Goal: Information Seeking & Learning: Learn about a topic

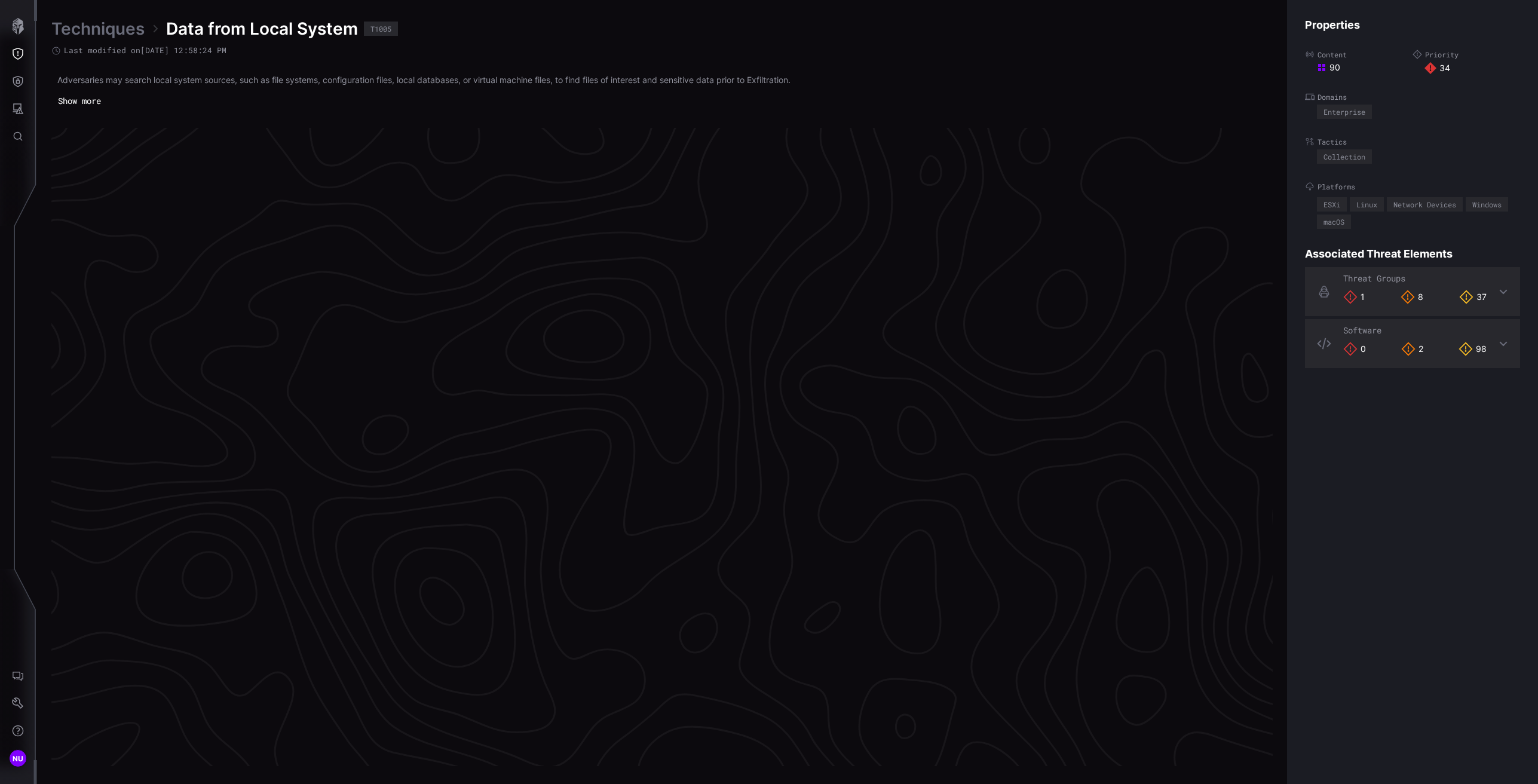
scroll to position [2374, 489]
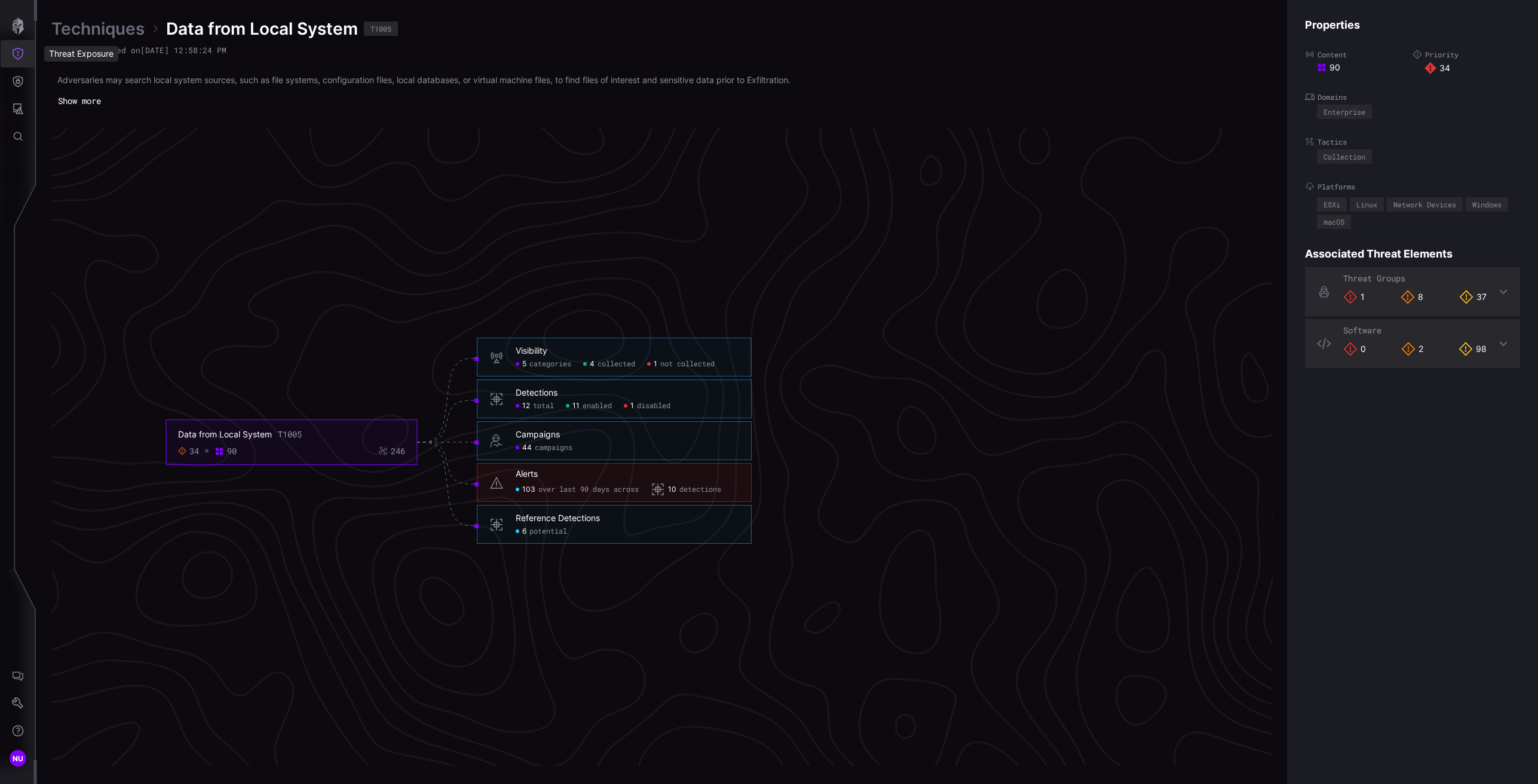
click at [12, 59] on icon "Threat Exposure" at bounding box center [17, 53] width 12 height 12
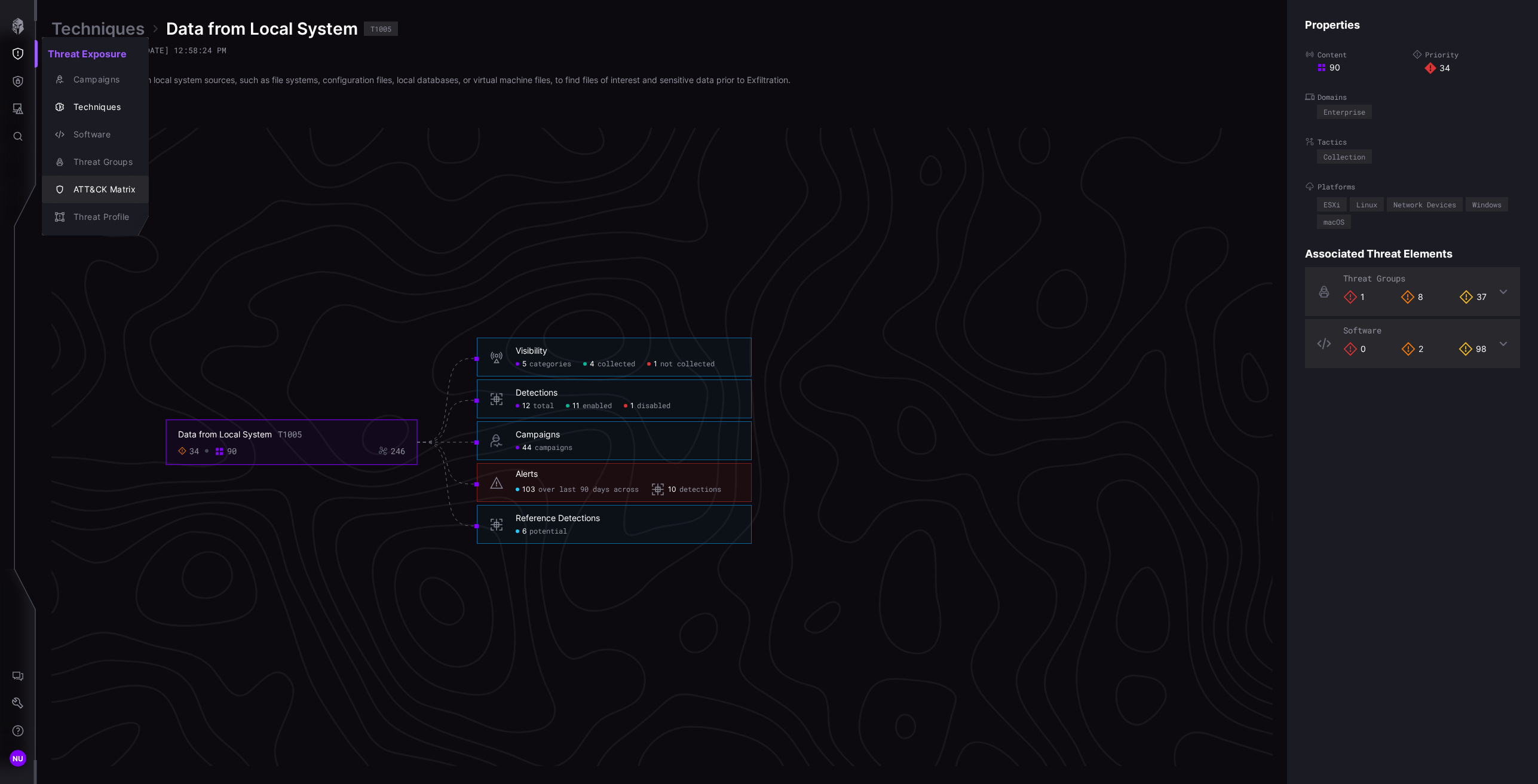
click at [76, 181] on div "ATT&CK Matrix" at bounding box center [95, 189] width 97 height 17
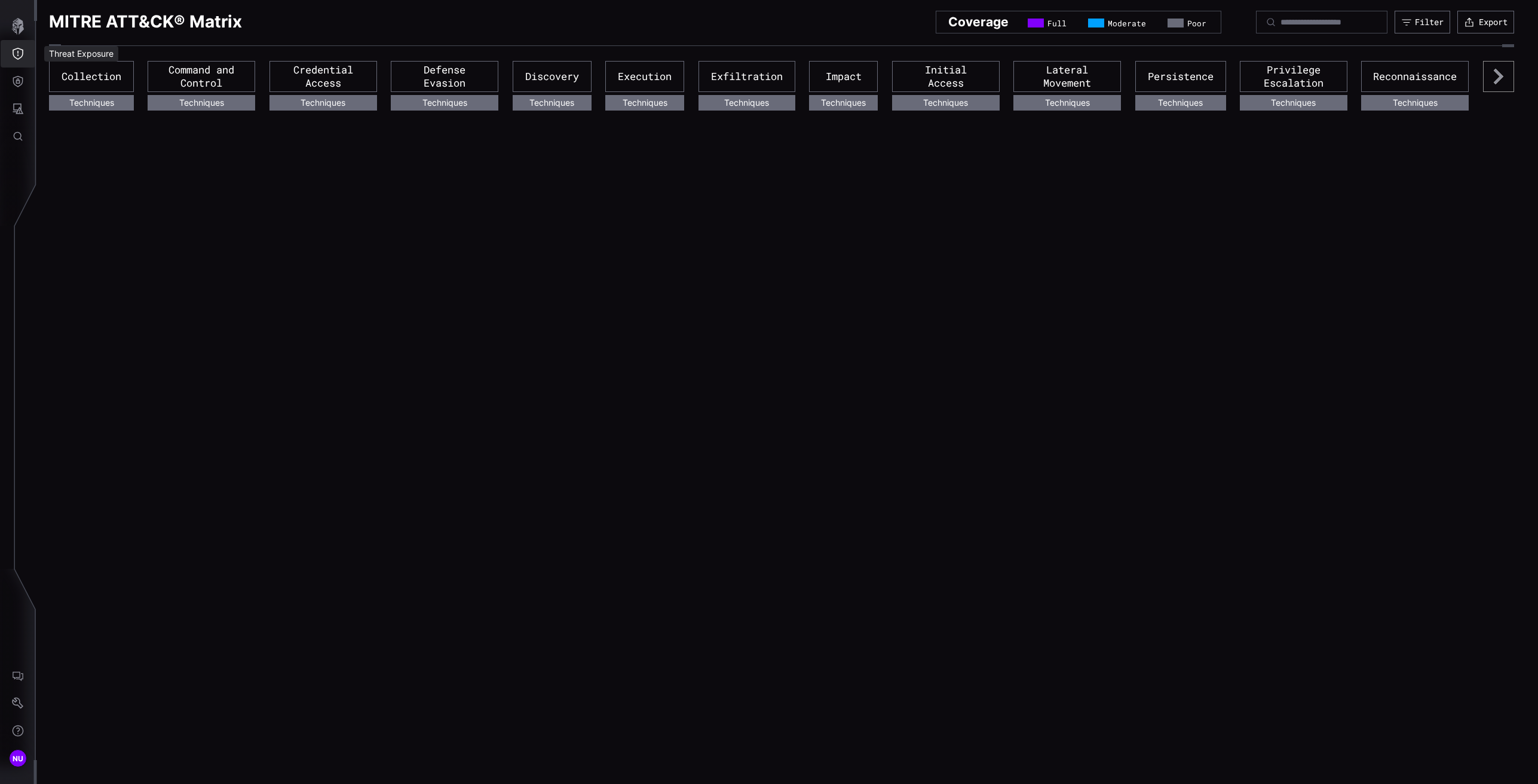
click at [19, 59] on icon "Threat Exposure" at bounding box center [17, 53] width 12 height 12
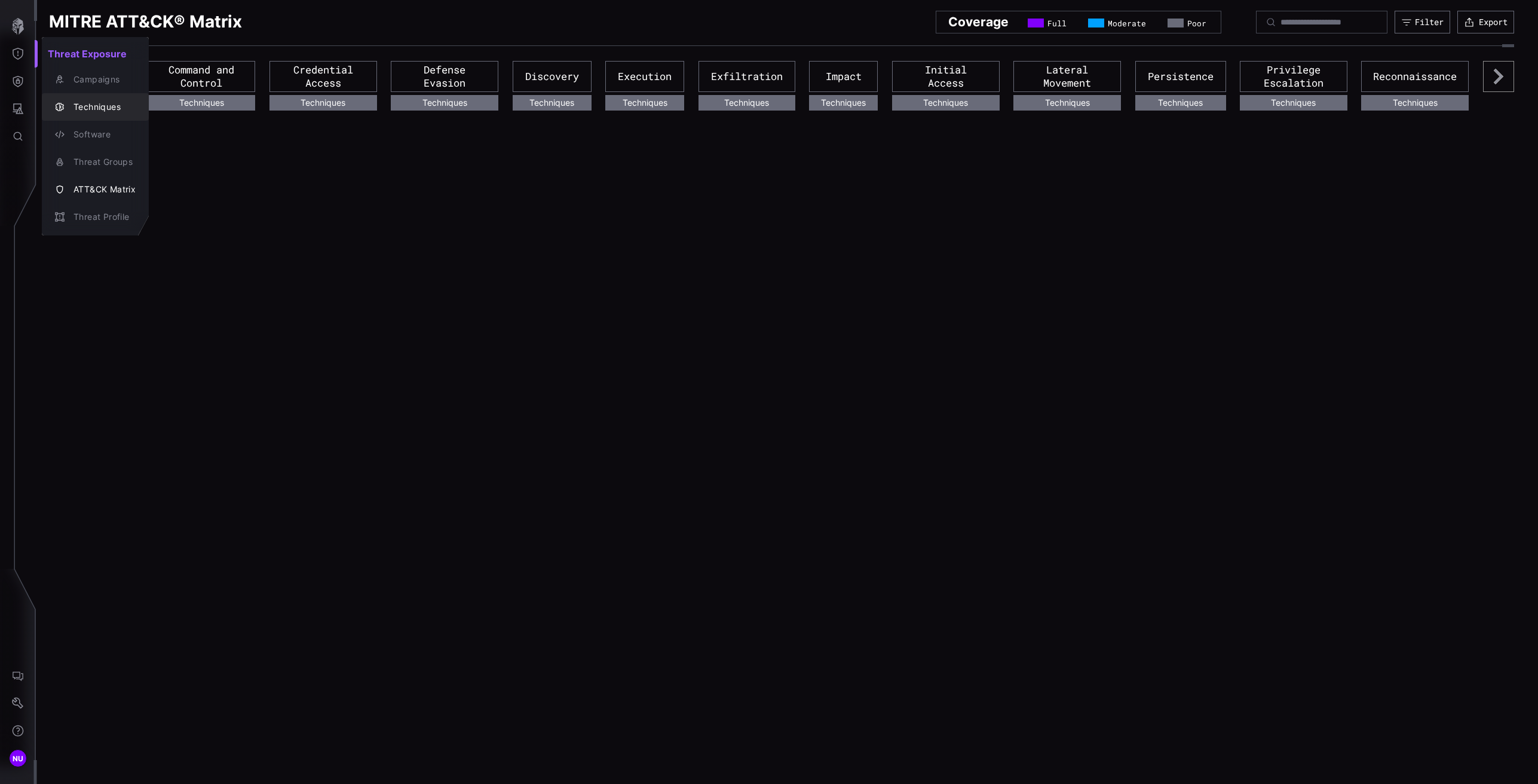
click at [82, 113] on div "Techniques" at bounding box center [101, 108] width 68 height 15
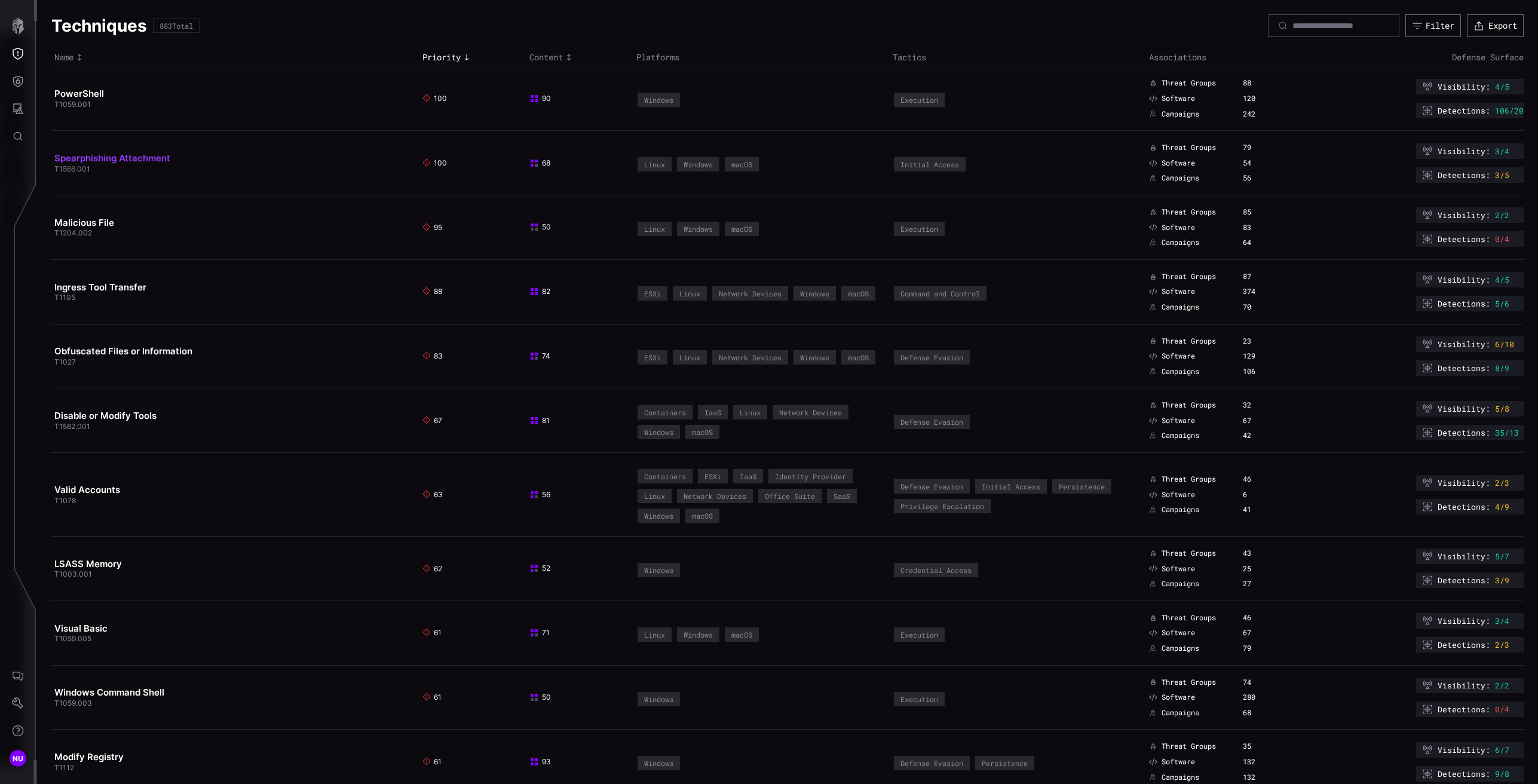
click at [106, 153] on link "Spearphishing Attachment" at bounding box center [113, 158] width 116 height 11
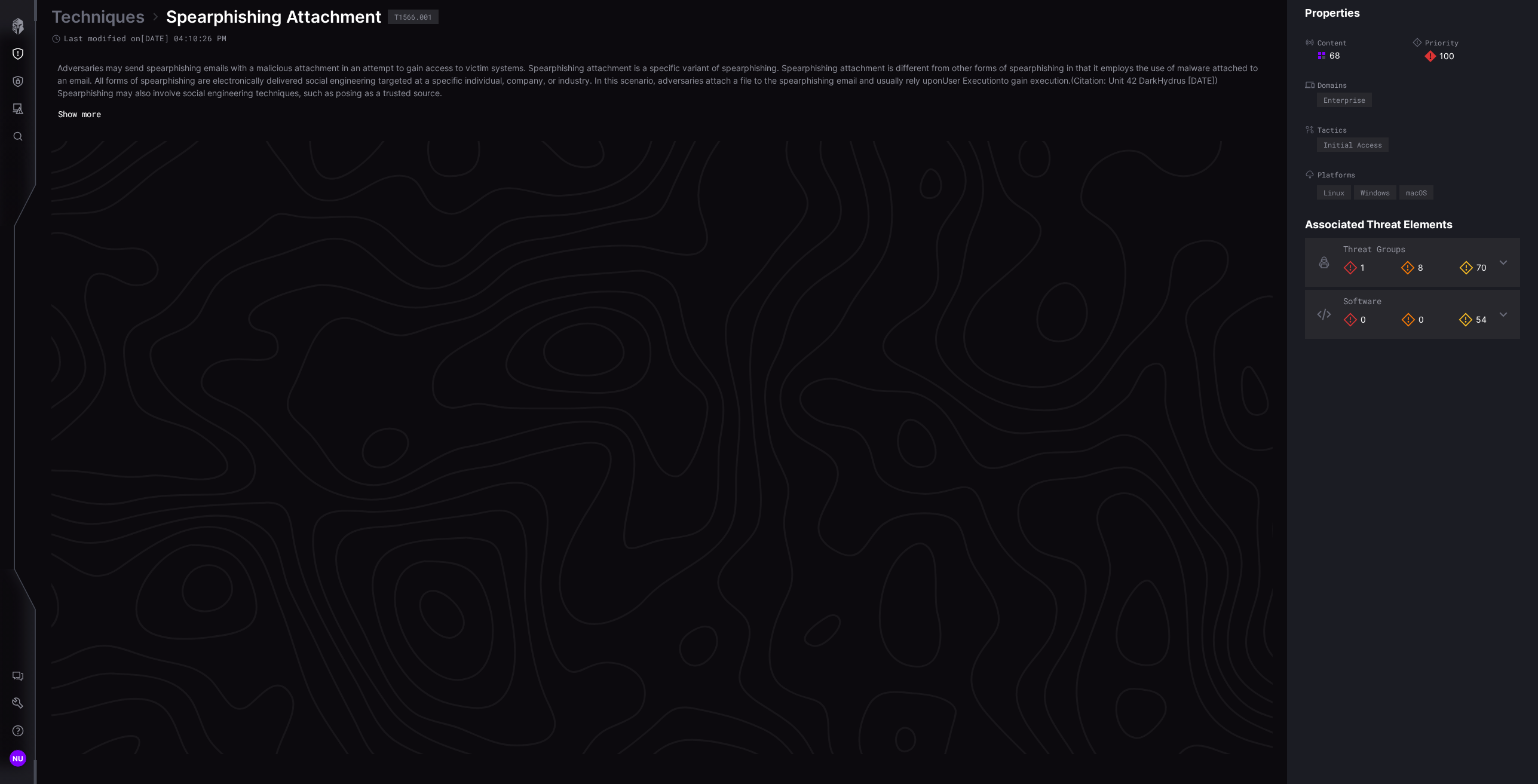
scroll to position [2387, 291]
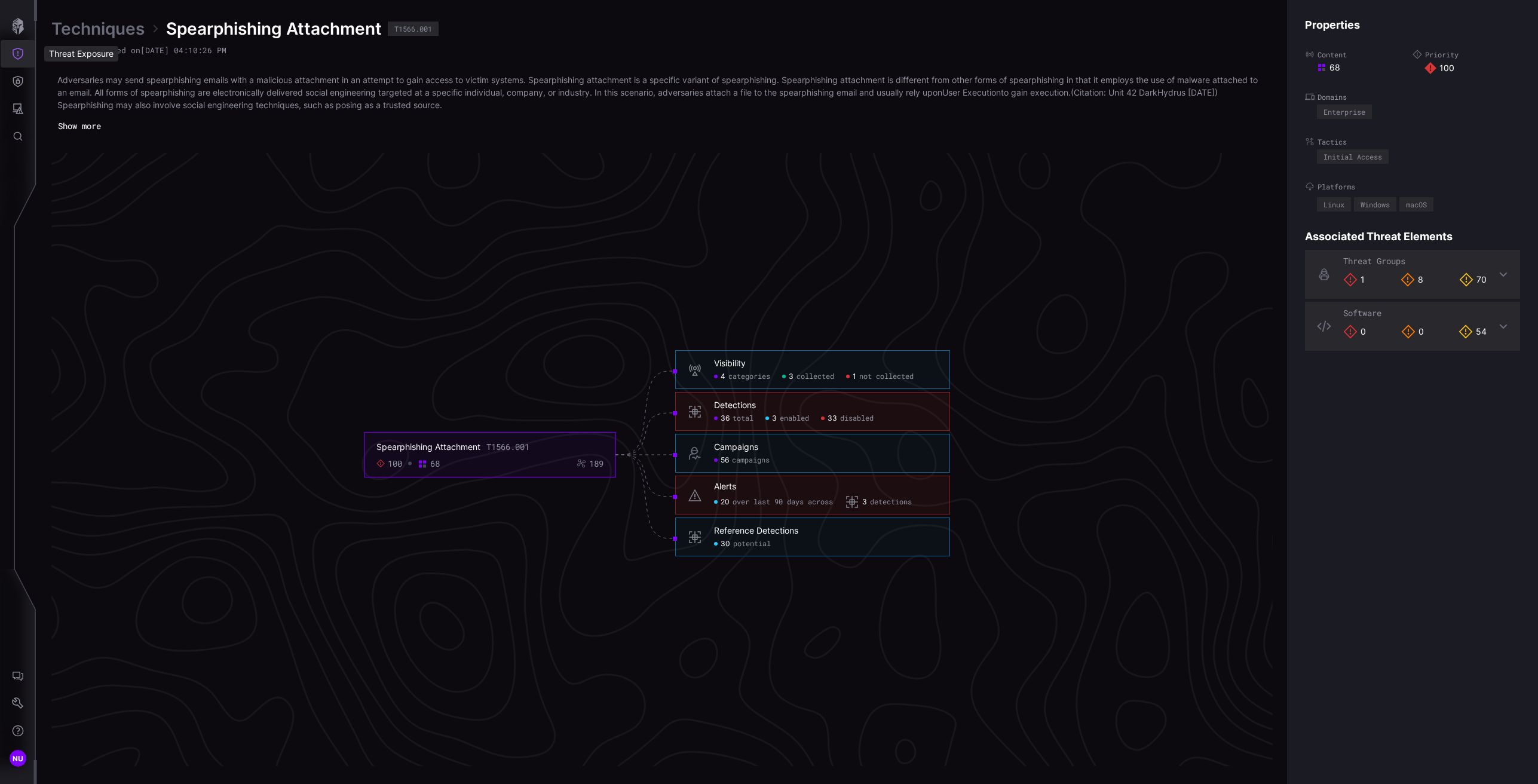
click at [12, 48] on icon "Threat Exposure" at bounding box center [17, 53] width 12 height 12
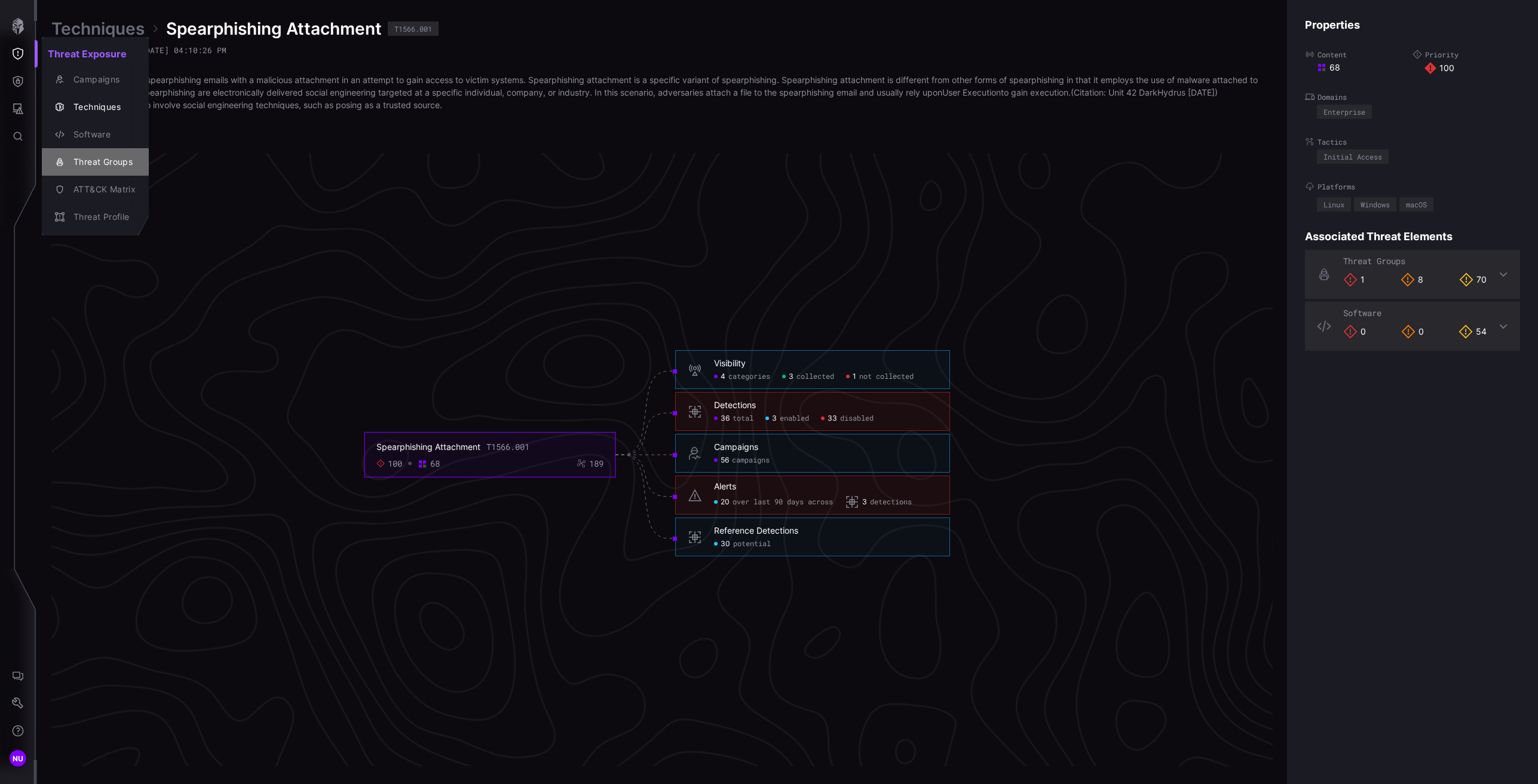
click at [89, 162] on div "Threat Groups" at bounding box center [101, 162] width 68 height 15
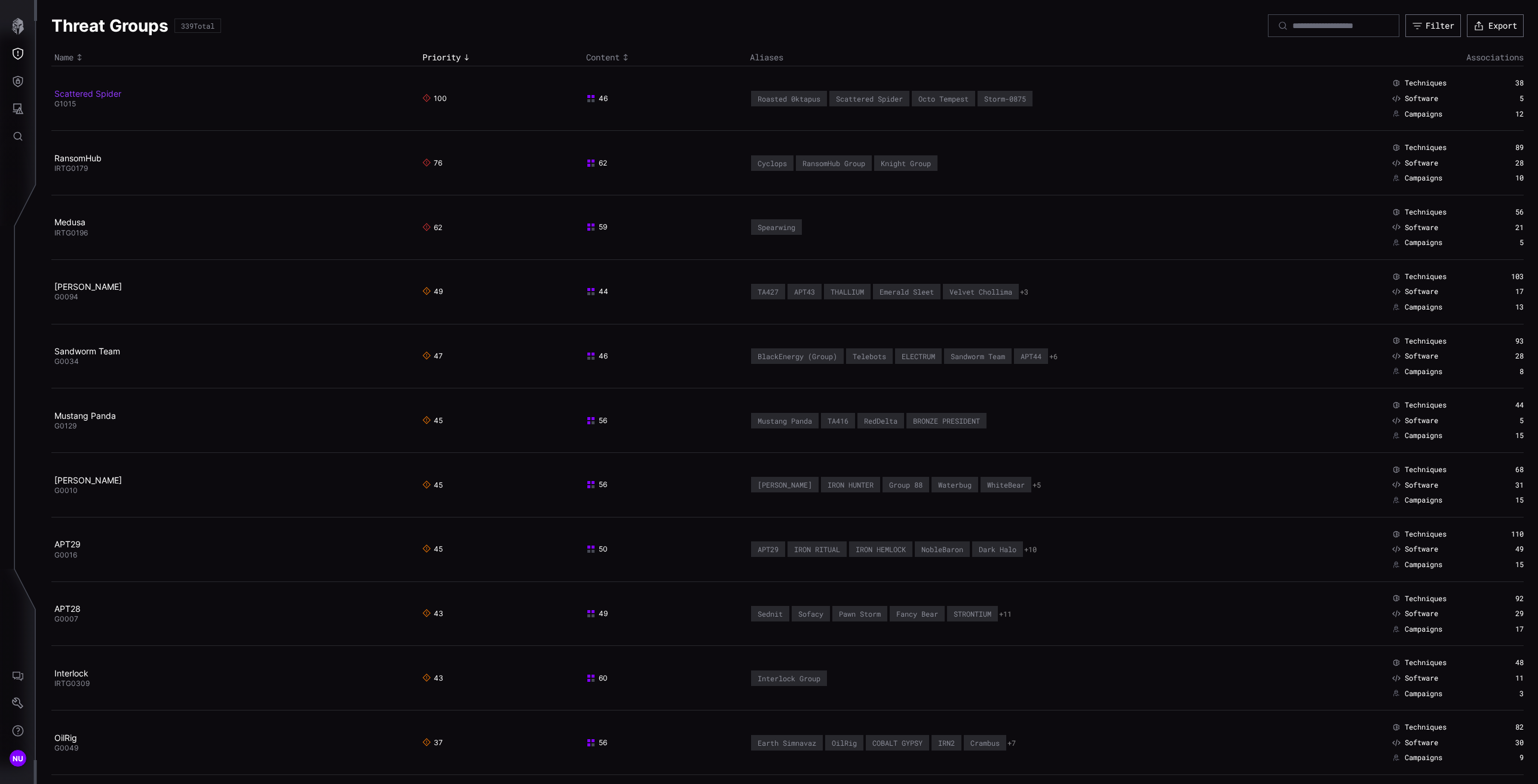
click at [88, 88] on link "Scattered Spider" at bounding box center [88, 93] width 67 height 10
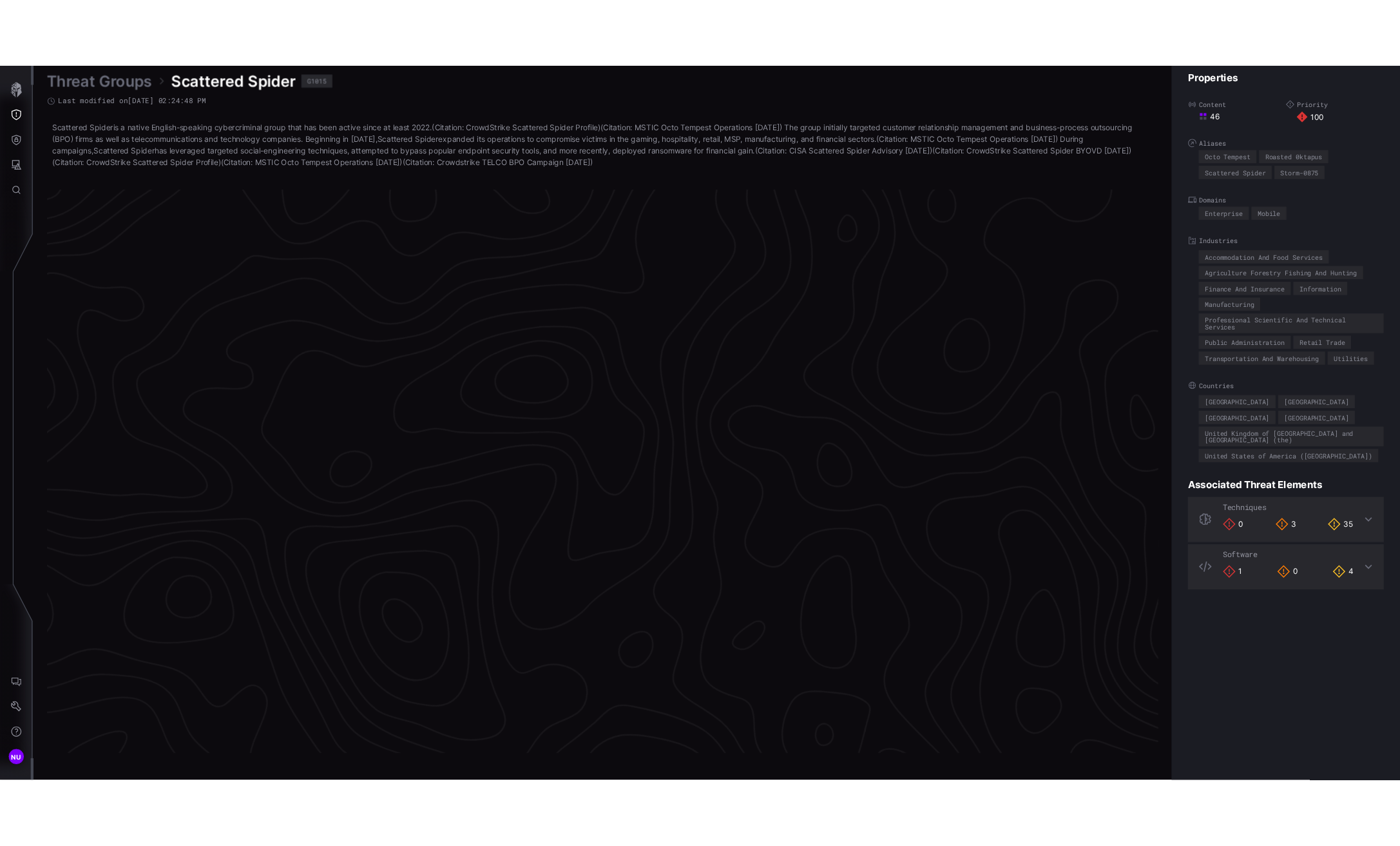
scroll to position [2572, 313]
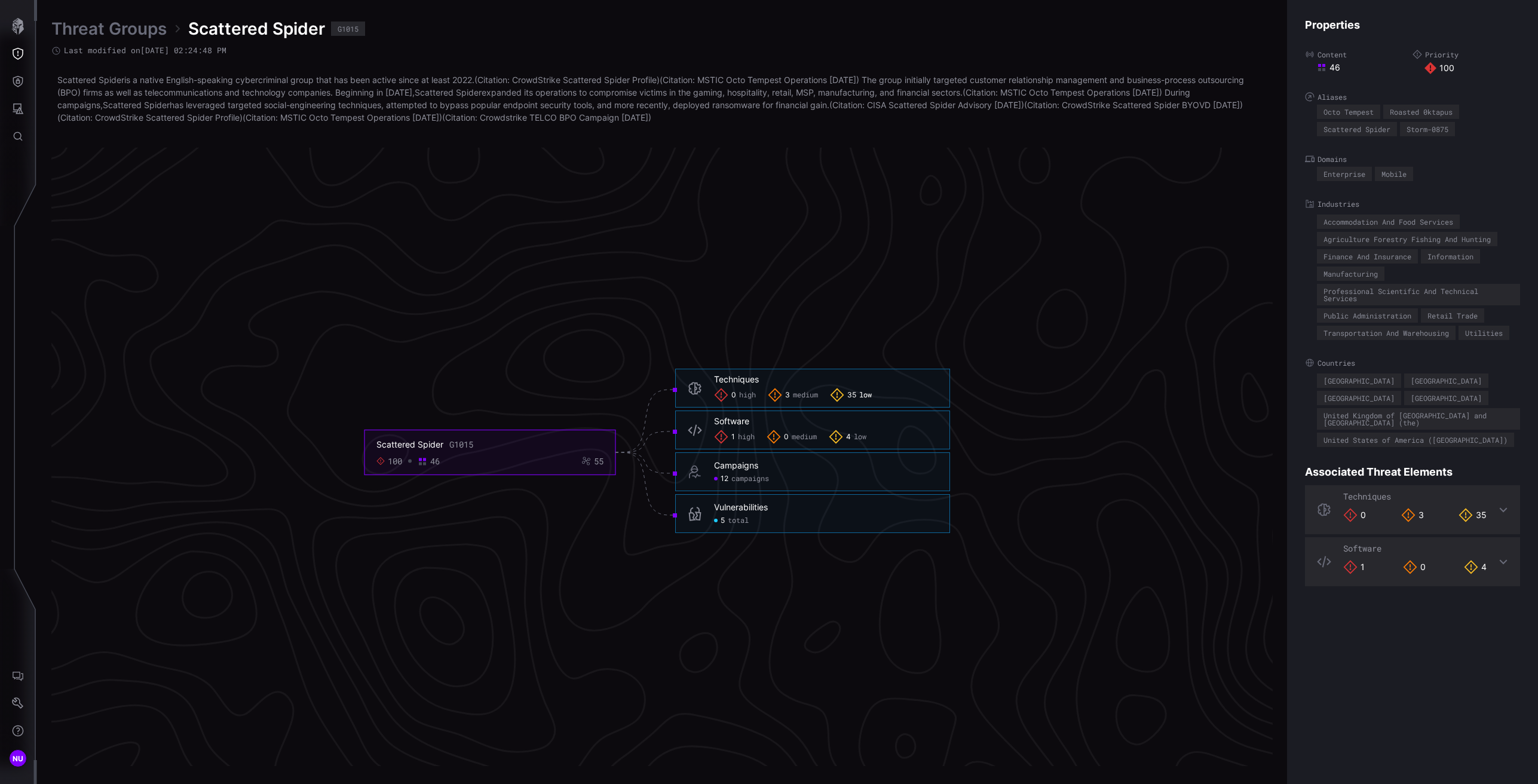
click at [853, 400] on div "35 low" at bounding box center [850, 395] width 42 height 14
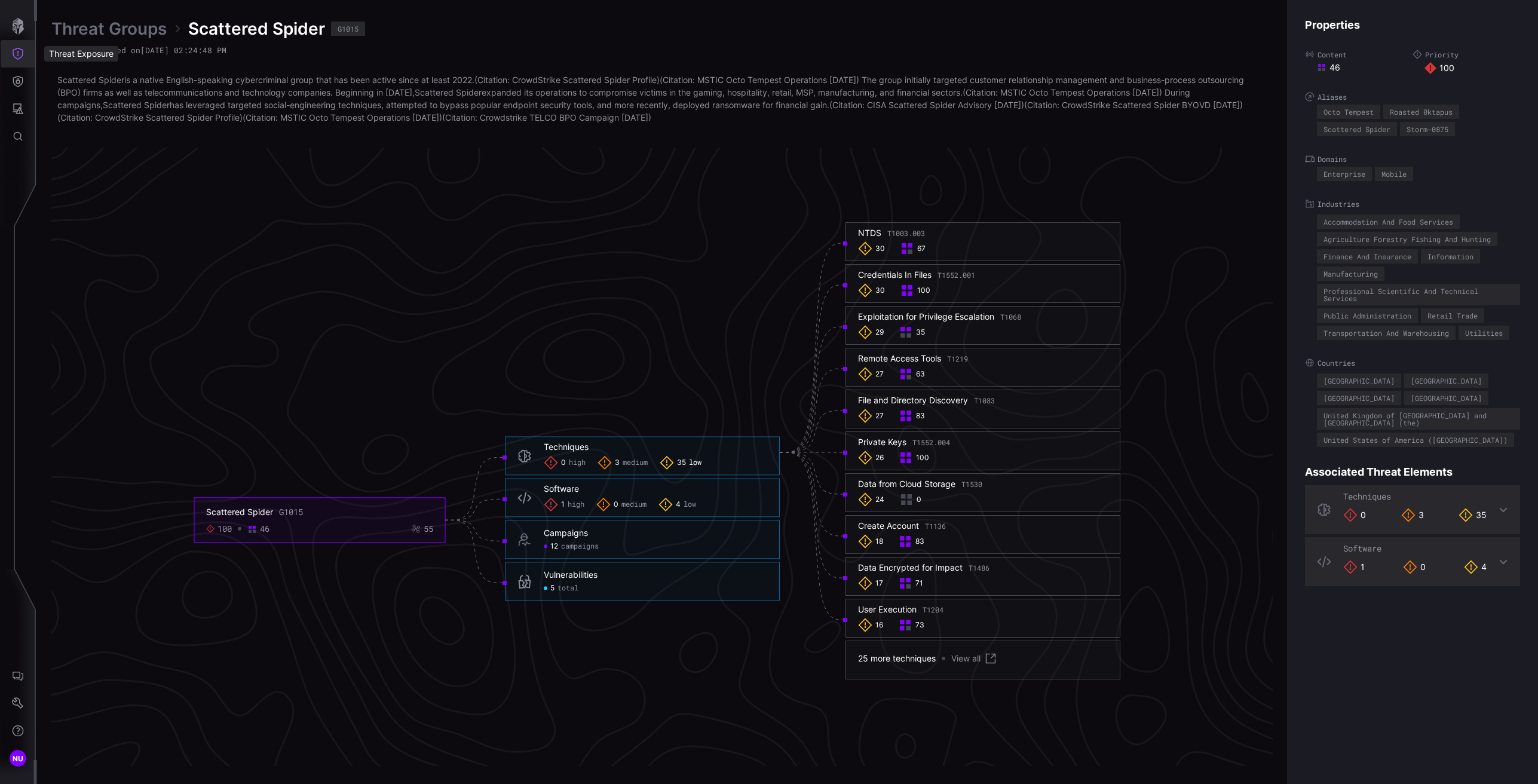
click at [17, 56] on icon "Threat Exposure" at bounding box center [17, 53] width 12 height 12
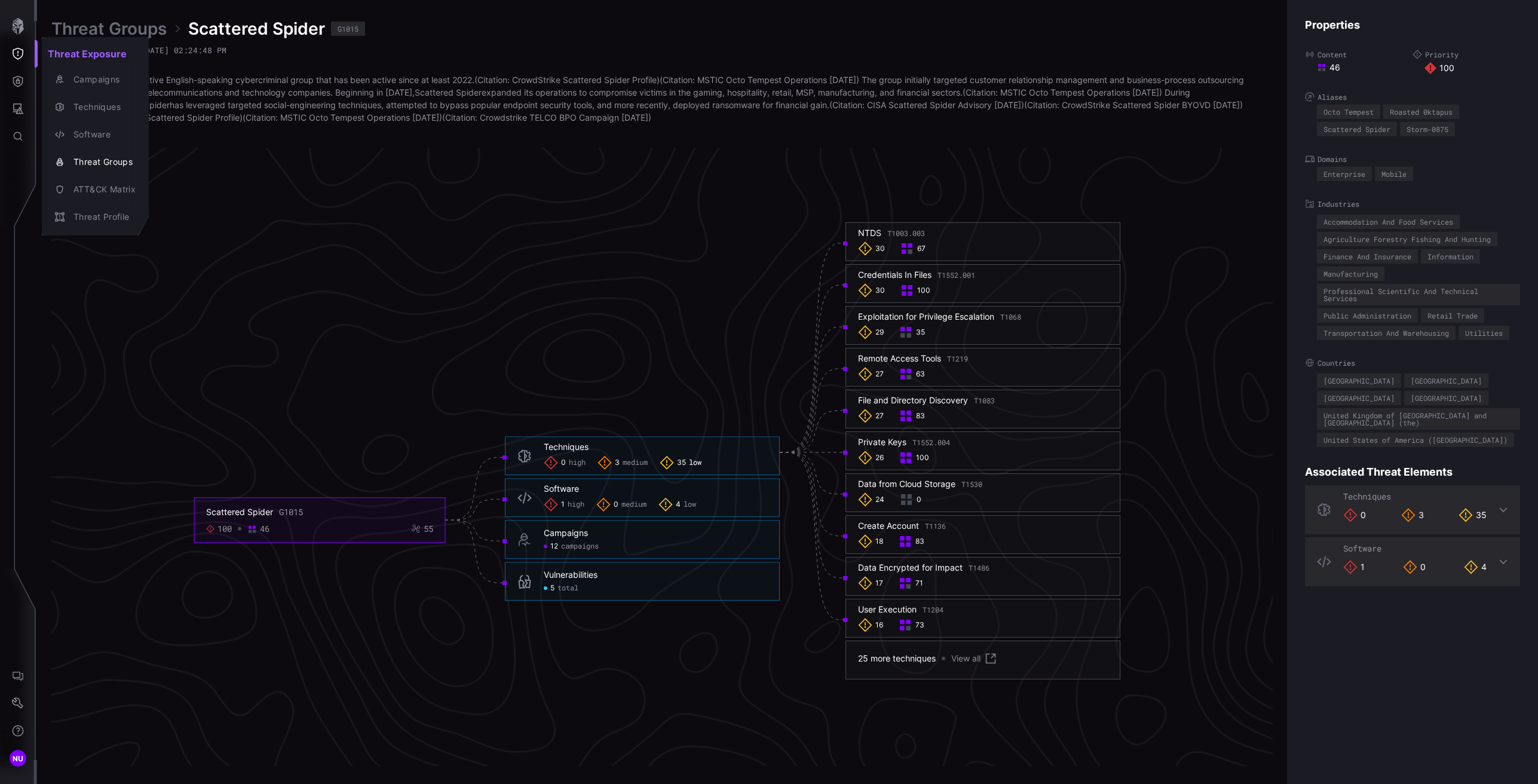
click at [16, 33] on div at bounding box center [769, 392] width 1538 height 784
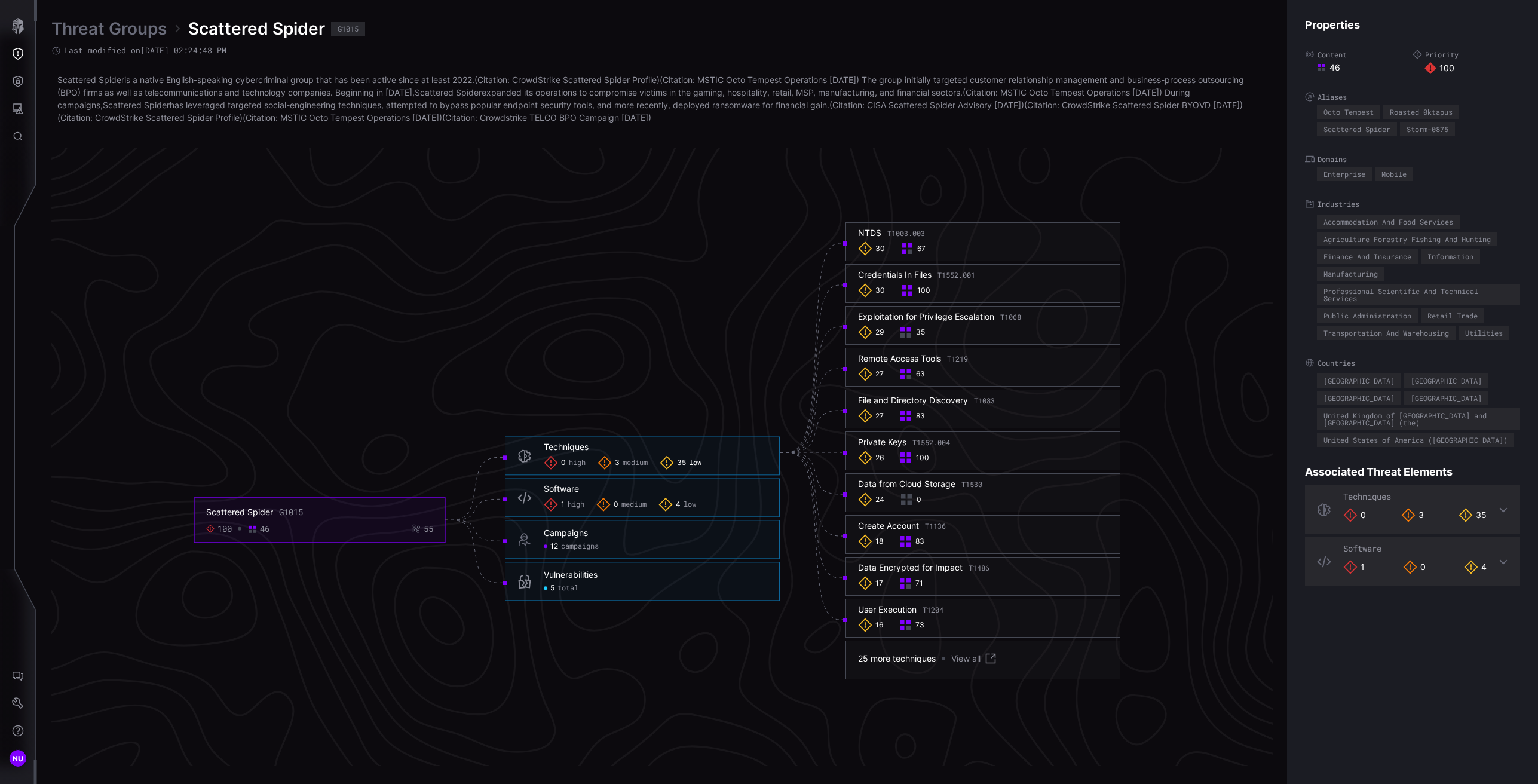
click at [16, 30] on div "Threat Exposure Campaigns Techniques Software Threat Groups ATT&CK Matrix Threa…" at bounding box center [771, 392] width 1534 height 784
click at [16, 30] on icon "button" at bounding box center [17, 26] width 12 height 17
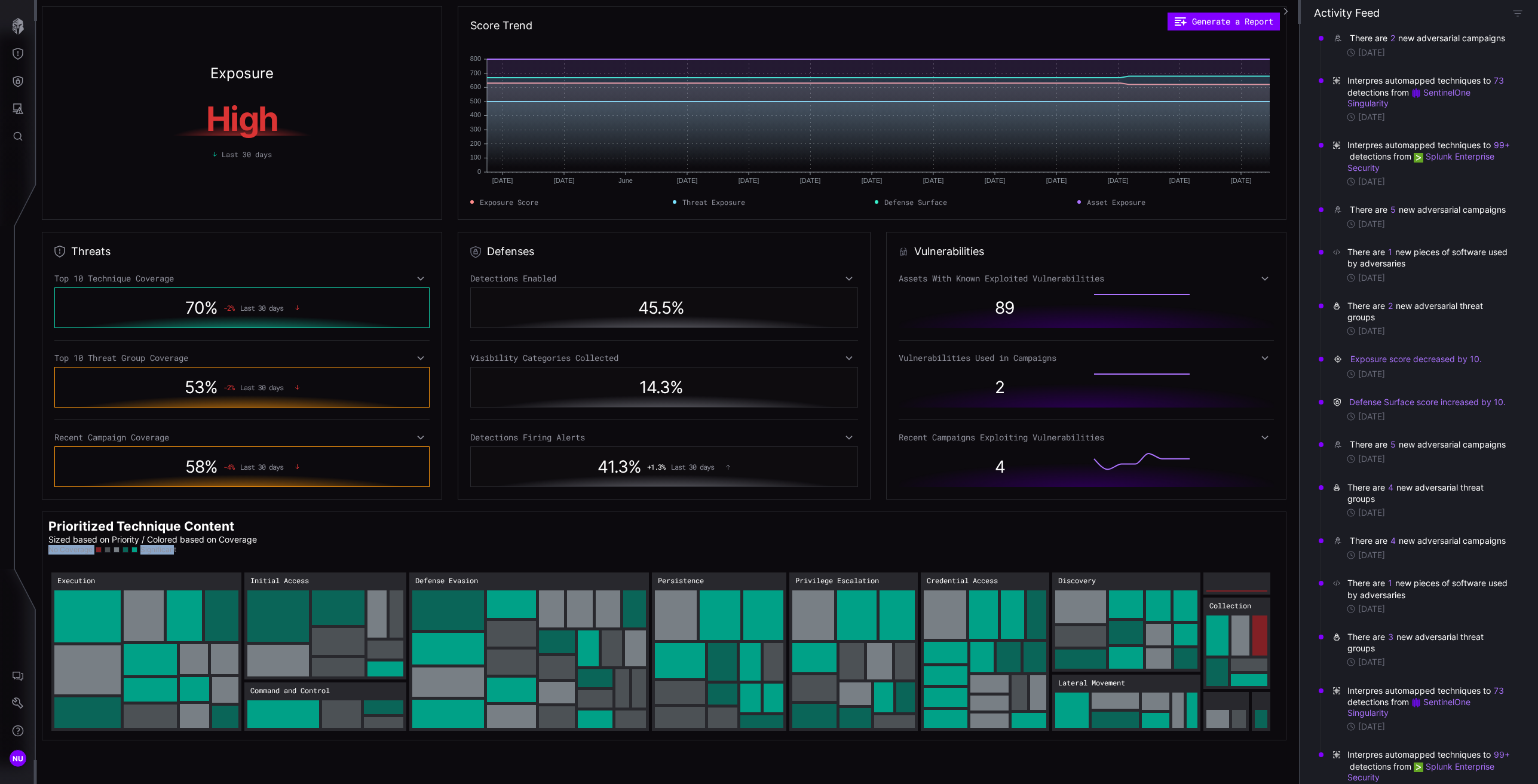
drag, startPoint x: 175, startPoint y: 549, endPoint x: 42, endPoint y: 548, distance: 133.0
click at [42, 548] on section "Prioritized Technique Content Sized based on Priority / Colored based on Covera…" at bounding box center [664, 626] width 1245 height 229
click at [178, 550] on div "No Coverage Significant" at bounding box center [664, 549] width 1232 height 10
drag, startPoint x: 178, startPoint y: 551, endPoint x: 43, endPoint y: 549, distance: 135.0
click at [43, 549] on section "Prioritized Technique Content Sized based on Priority / Colored based on Covera…" at bounding box center [664, 626] width 1245 height 229
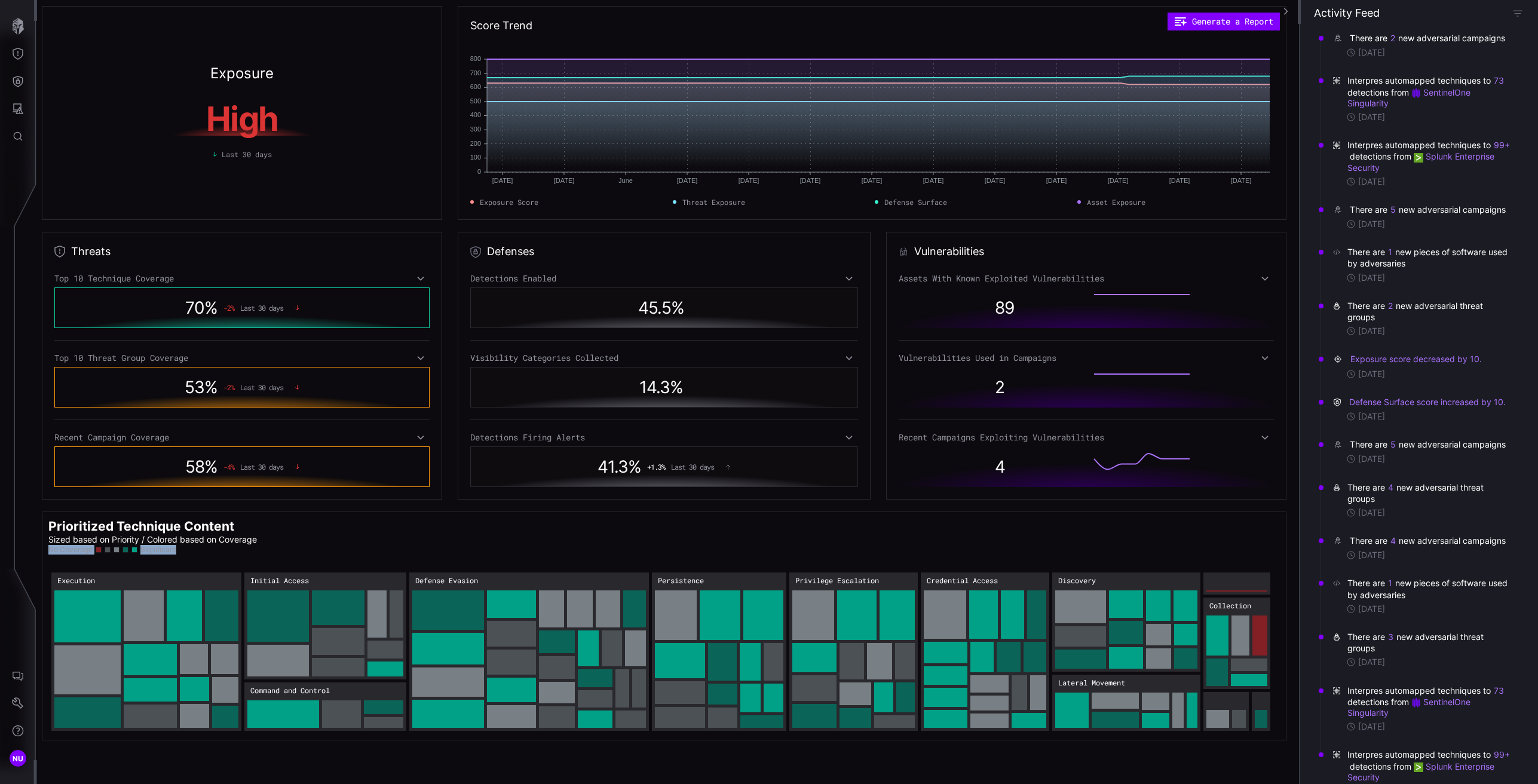
click at [156, 553] on span "Significant" at bounding box center [158, 549] width 36 height 10
drag, startPoint x: 179, startPoint y: 551, endPoint x: 40, endPoint y: 549, distance: 139.0
click at [40, 549] on div "Exposure High Last 30 days Score Trend Generate a Report [DATE] May [DATE] May …" at bounding box center [668, 392] width 1263 height 784
